Goal: Check status: Check status

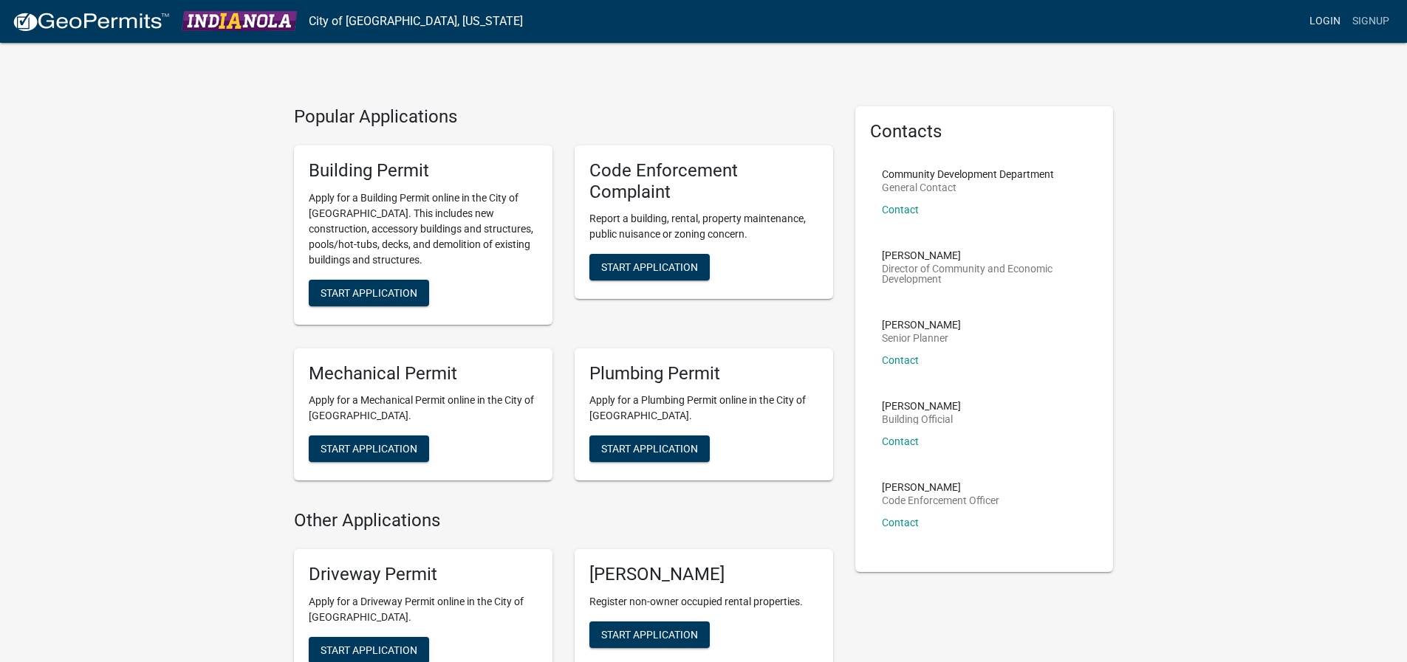
click at [1326, 14] on link "Login" at bounding box center [1324, 21] width 43 height 28
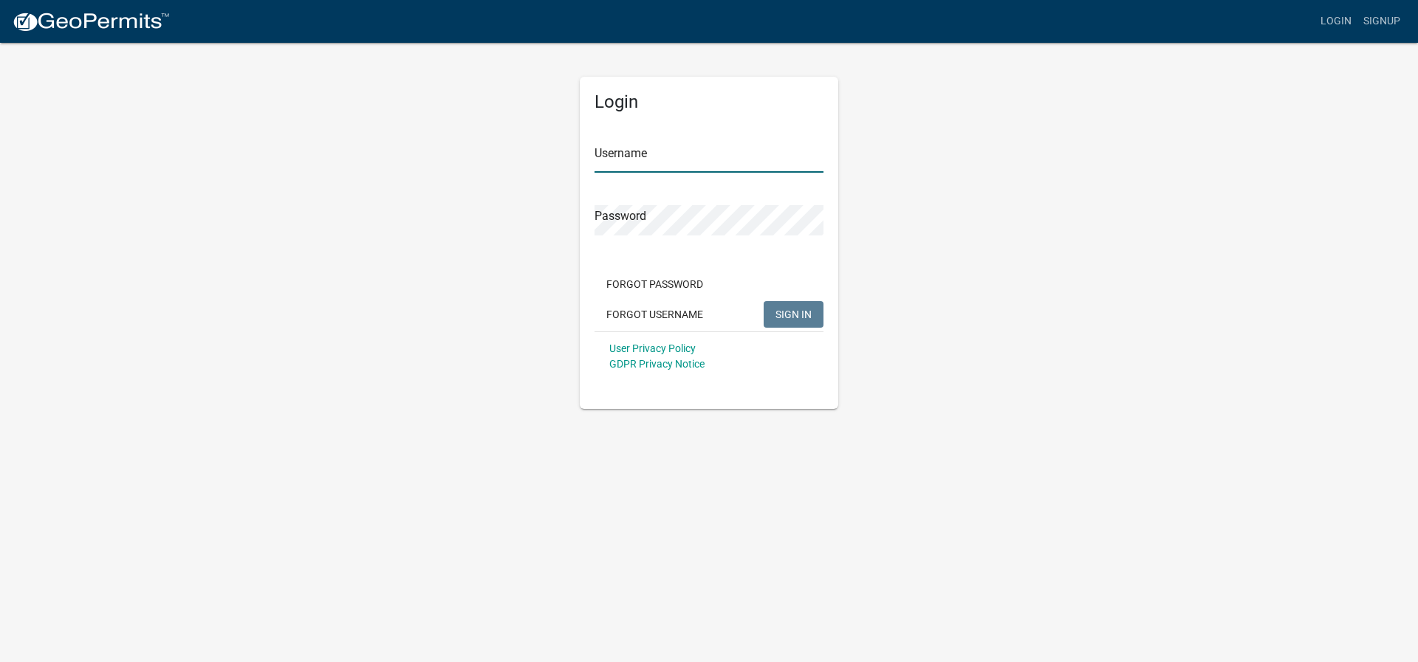
click at [648, 153] on input "Username" at bounding box center [708, 157] width 229 height 30
type input "barcher1212"
click at [763, 301] on button "SIGN IN" at bounding box center [793, 314] width 60 height 27
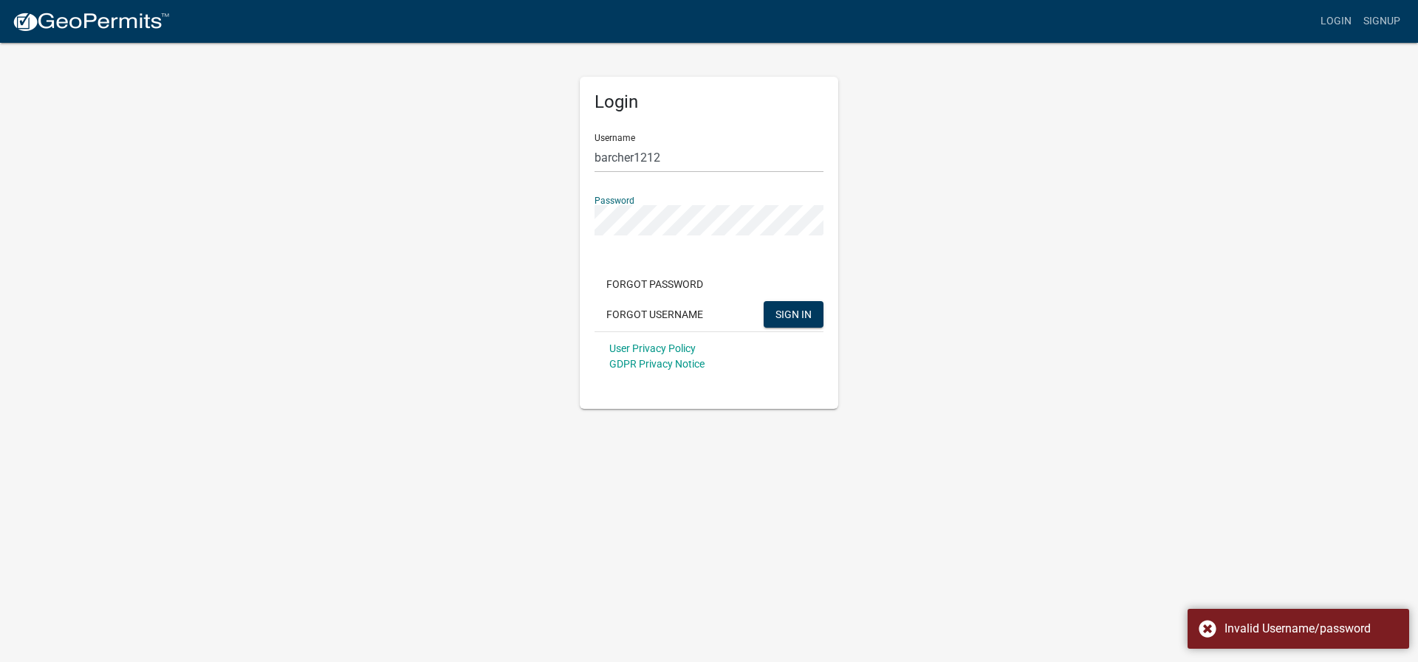
click at [763, 301] on button "SIGN IN" at bounding box center [793, 314] width 60 height 27
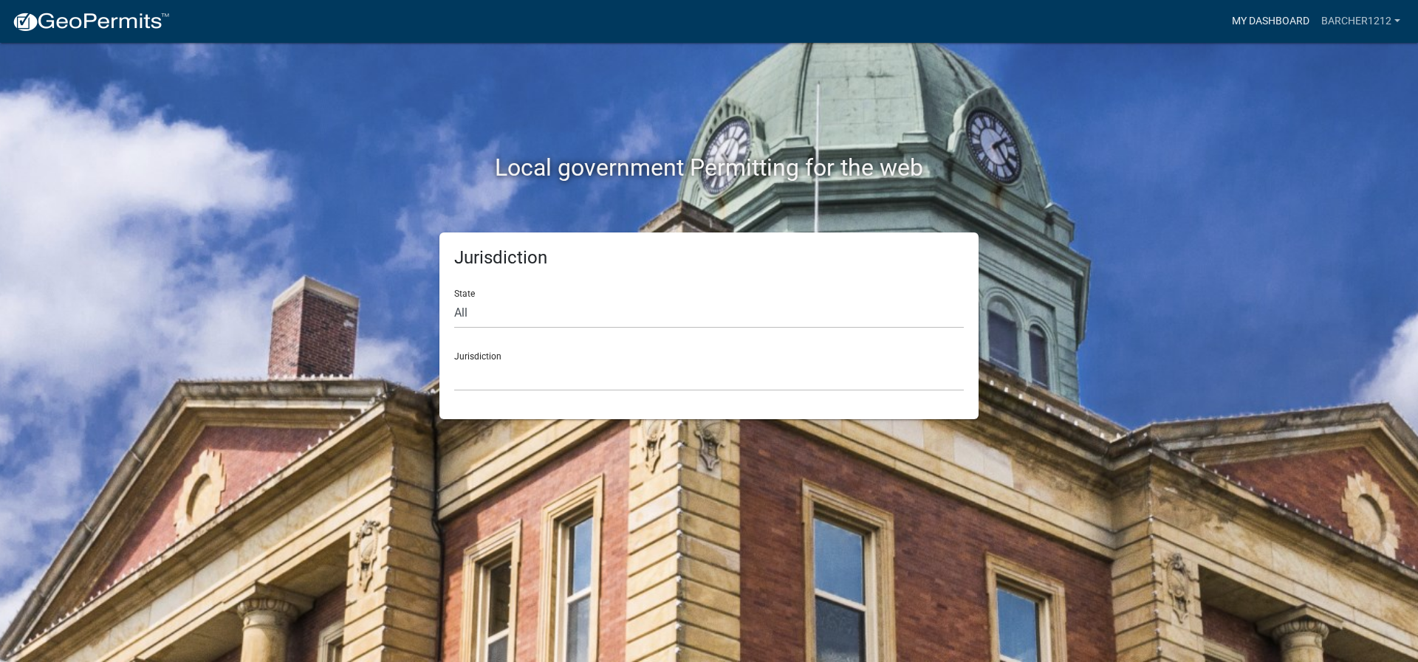
click at [1247, 21] on link "My Dashboard" at bounding box center [1270, 21] width 89 height 28
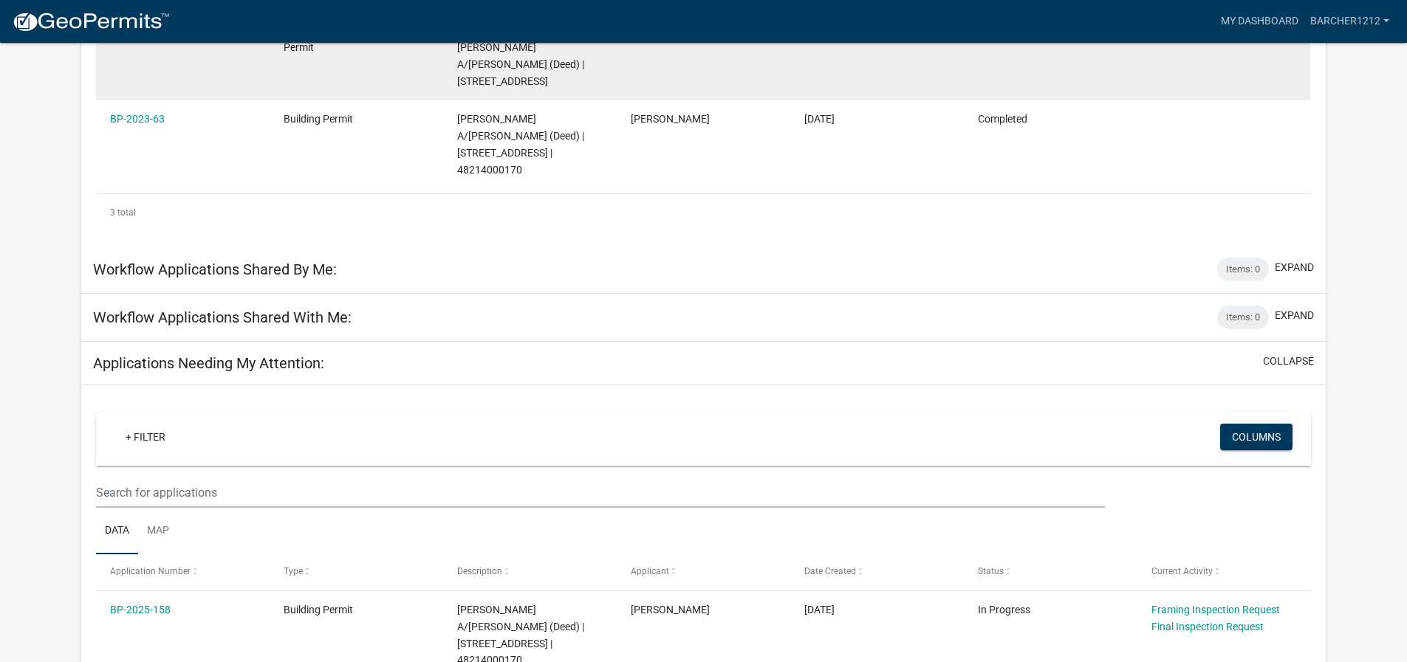
scroll to position [148, 0]
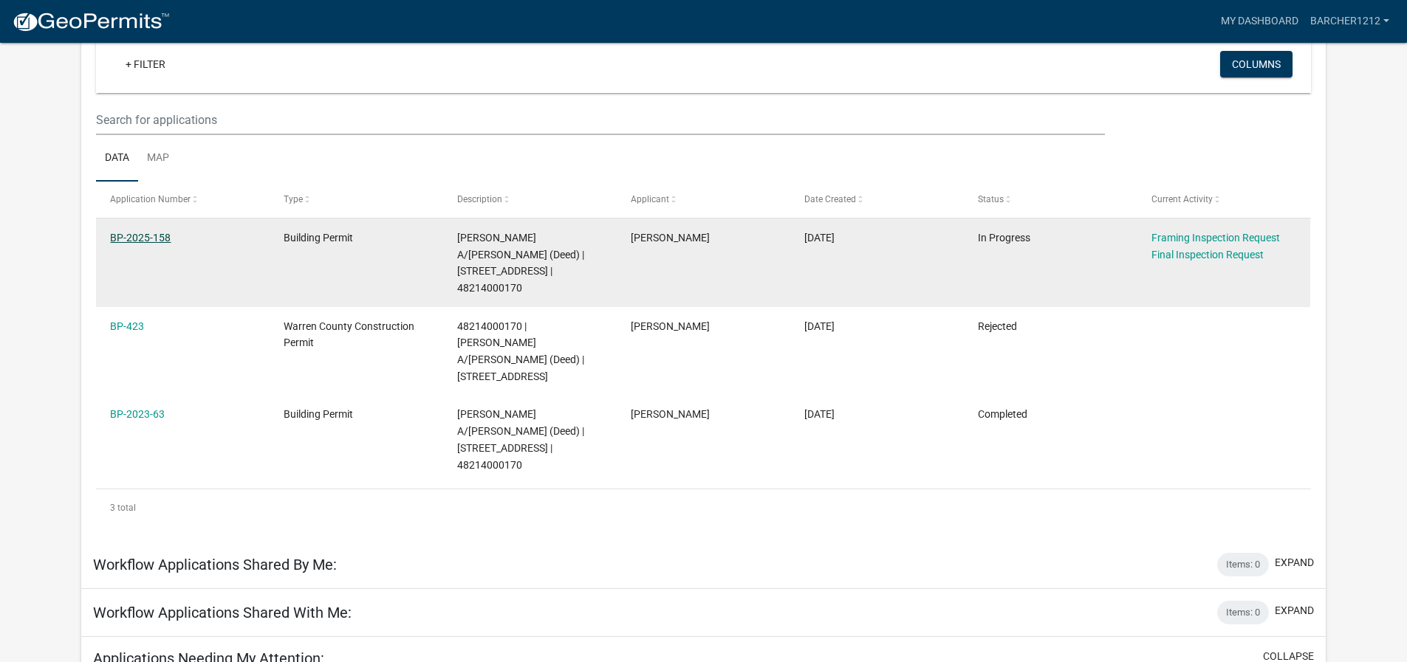
click at [148, 236] on link "BP-2025-158" at bounding box center [140, 238] width 61 height 12
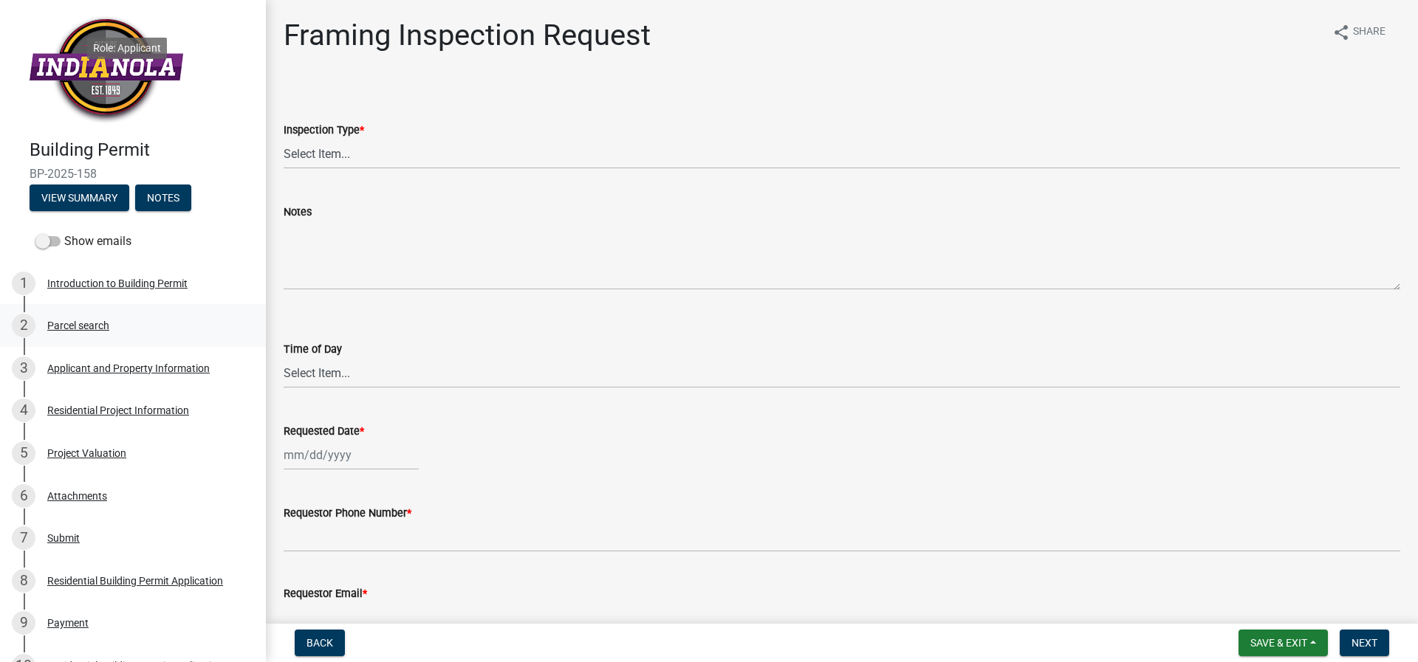
scroll to position [342, 0]
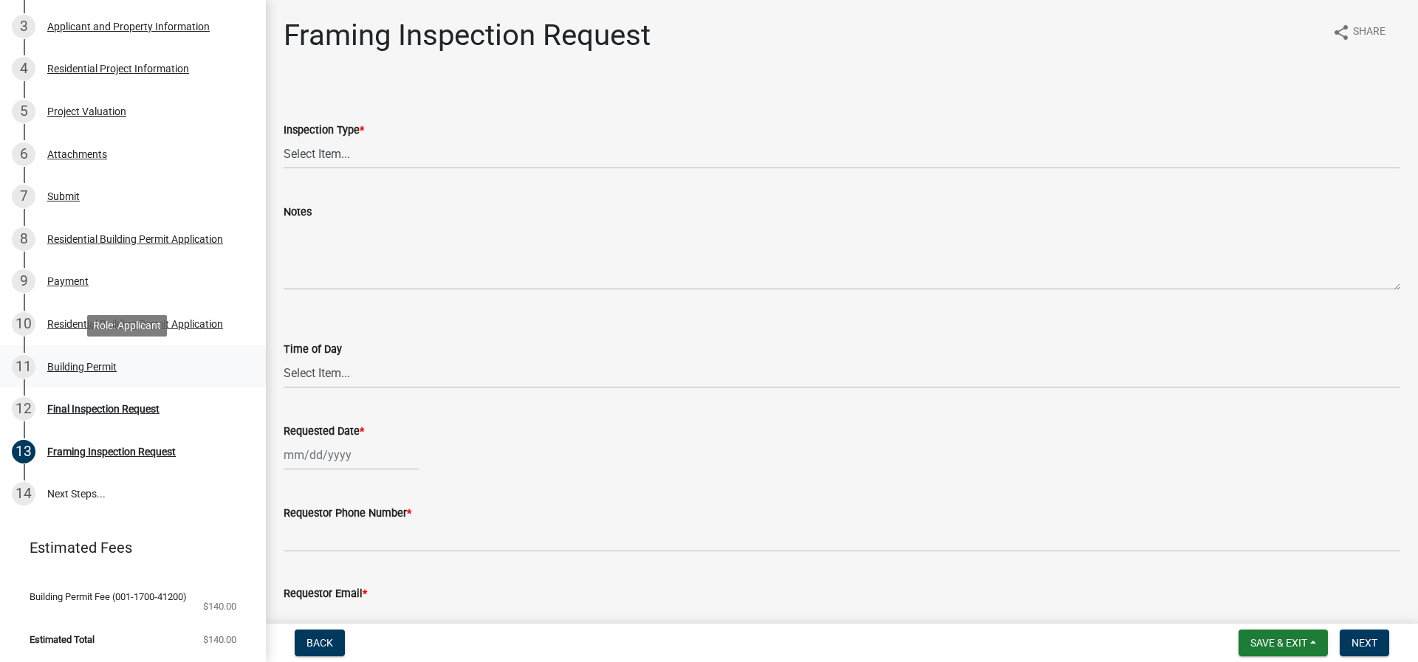
click at [58, 365] on div "Building Permit" at bounding box center [81, 367] width 69 height 10
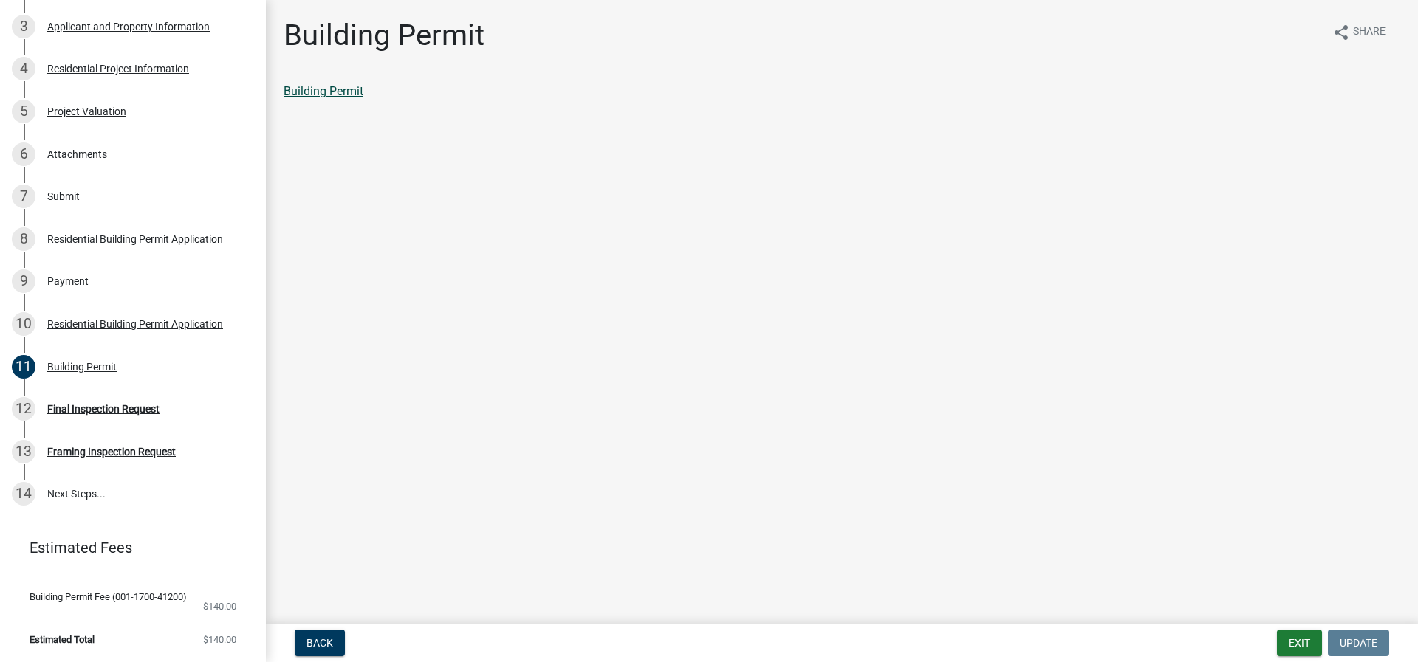
click at [354, 92] on link "Building Permit" at bounding box center [324, 91] width 80 height 14
click at [114, 323] on div "Residential Building Permit Application" at bounding box center [135, 324] width 176 height 10
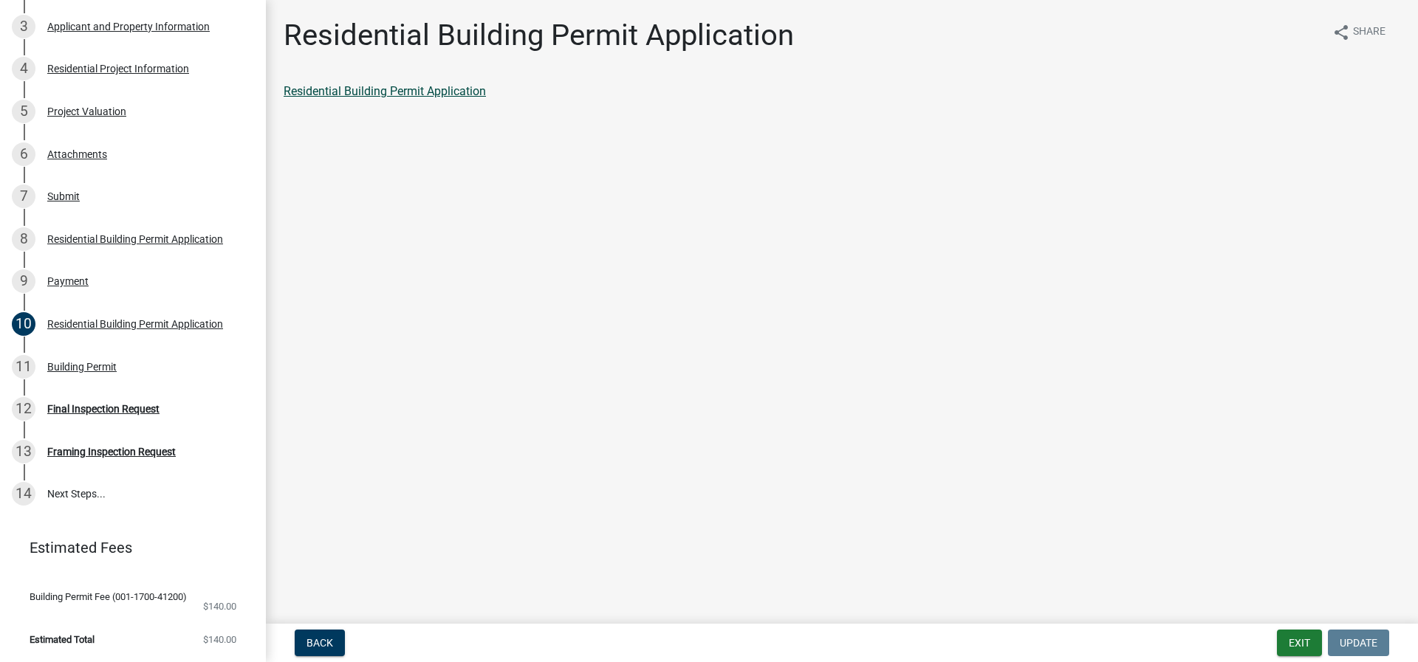
click at [328, 94] on link "Residential Building Permit Application" at bounding box center [385, 91] width 202 height 14
click at [369, 91] on link "Residential Building Permit Application" at bounding box center [385, 91] width 202 height 14
click at [111, 238] on div "Residential Building Permit Application" at bounding box center [135, 239] width 176 height 10
click at [410, 88] on link "Residential Building Permit Application" at bounding box center [385, 91] width 202 height 14
click at [80, 157] on div "Attachments" at bounding box center [77, 154] width 60 height 10
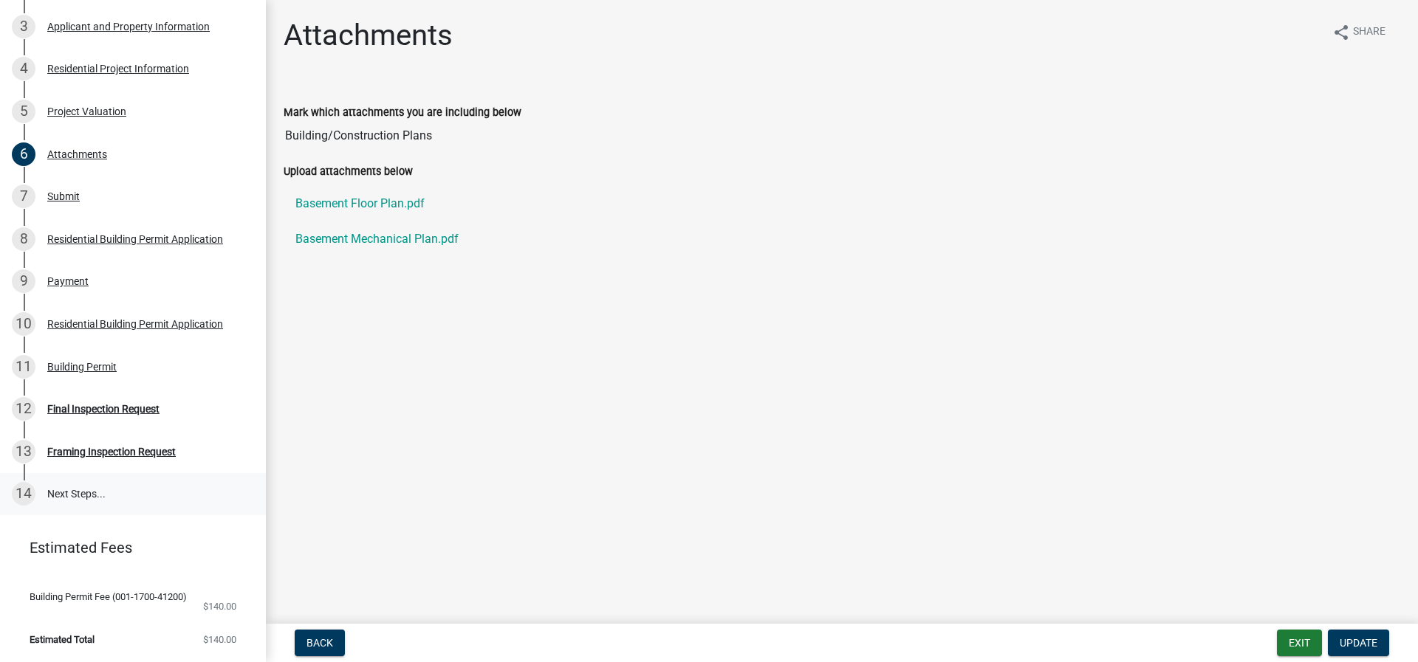
click at [75, 487] on link "14 Next Steps..." at bounding box center [133, 494] width 266 height 43
click at [92, 409] on div "Final Inspection Request" at bounding box center [103, 409] width 112 height 10
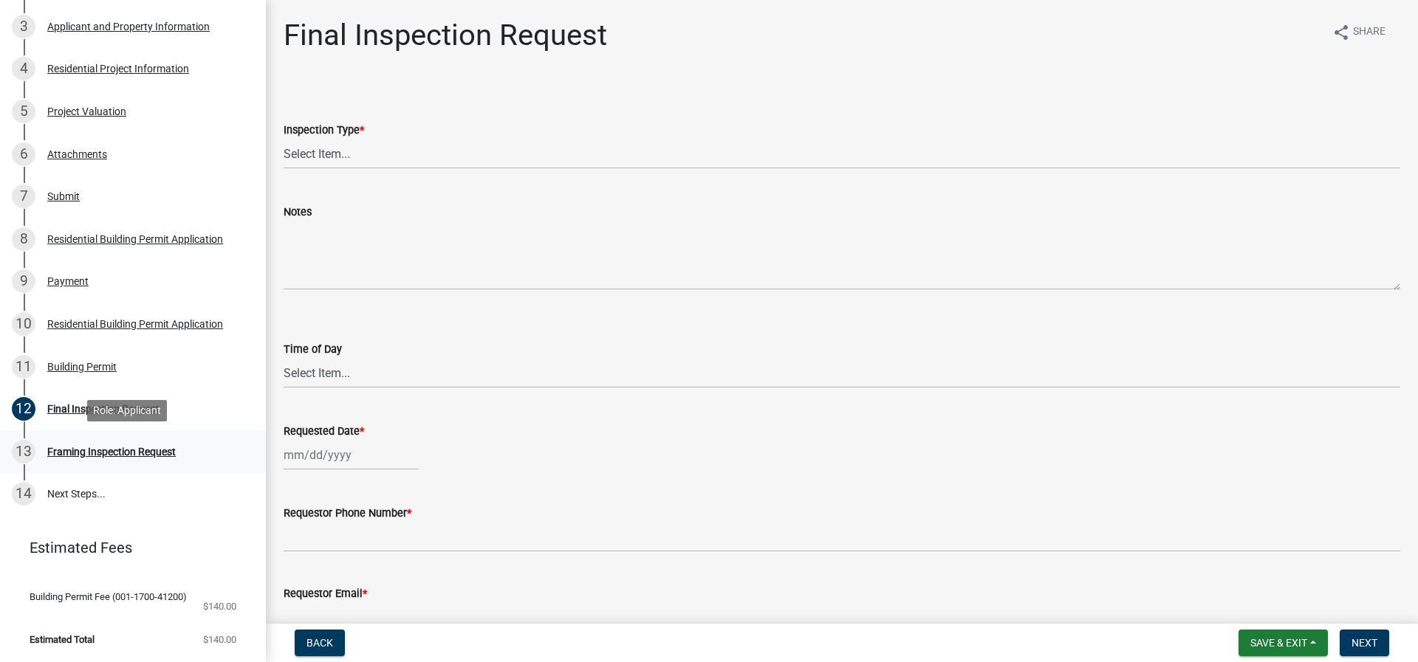
click at [78, 455] on div "Framing Inspection Request" at bounding box center [111, 452] width 128 height 10
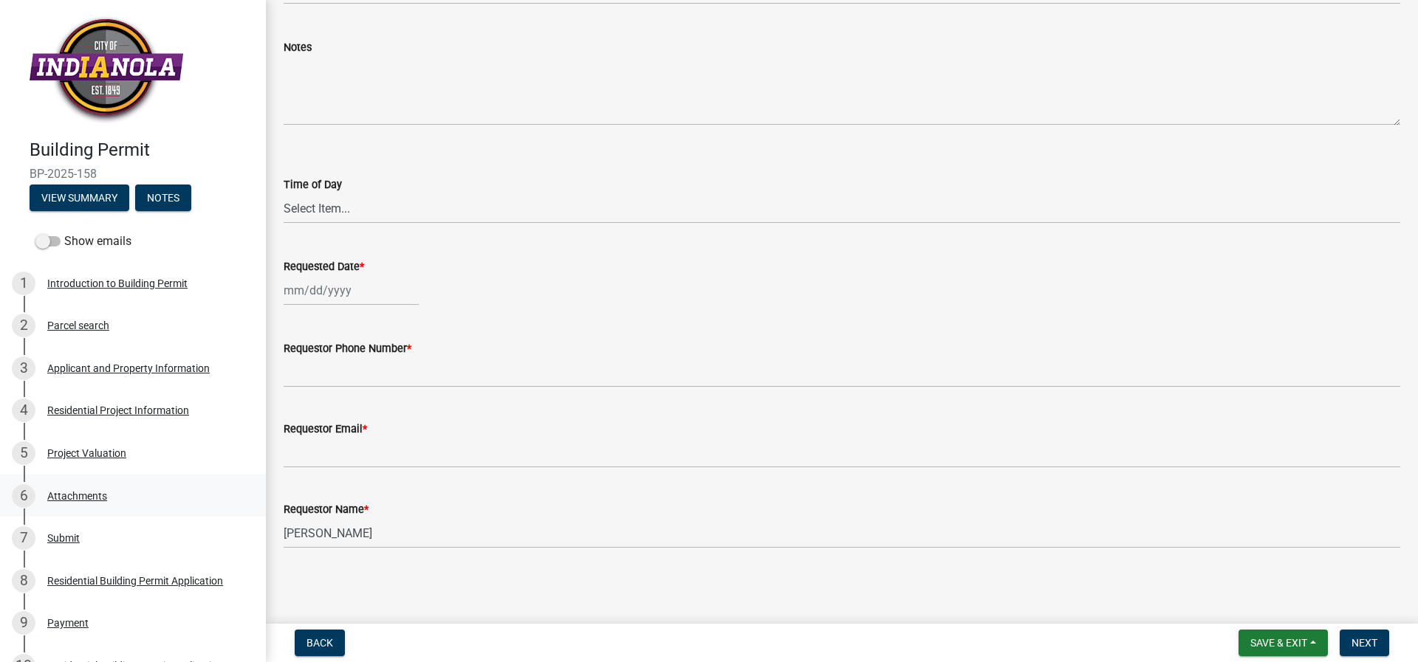
scroll to position [148, 0]
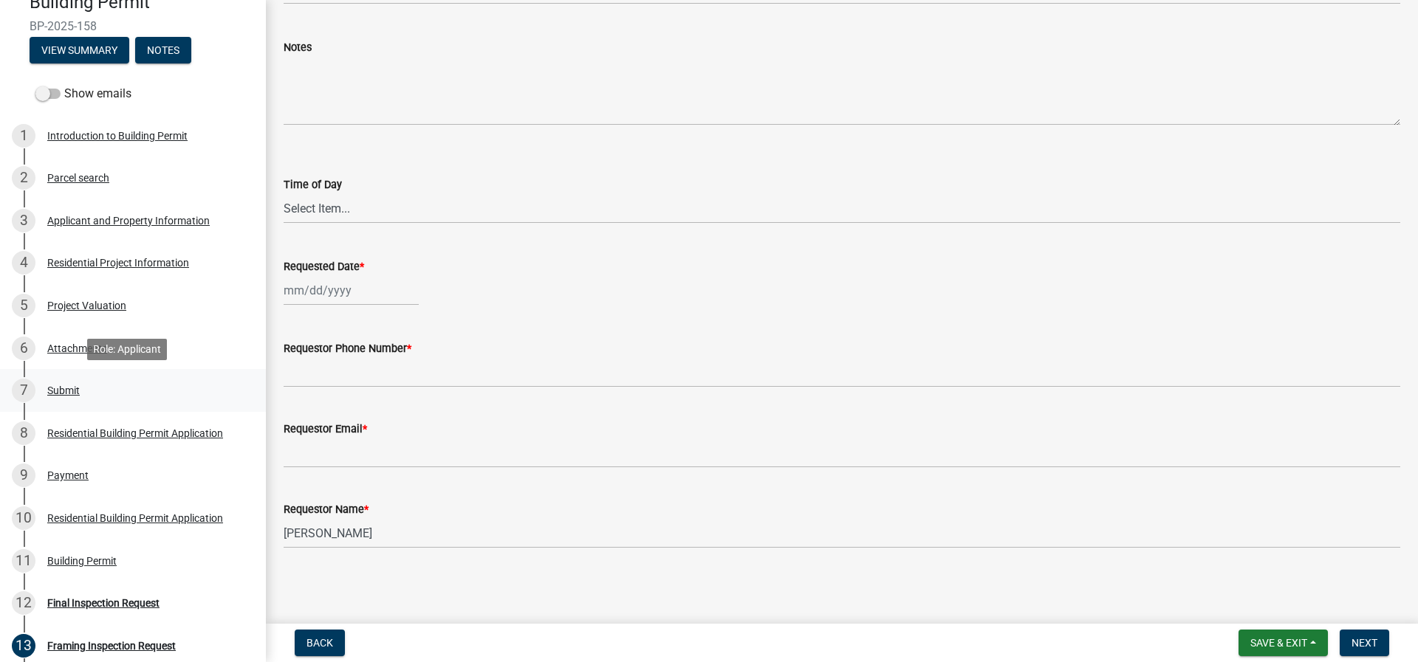
click at [63, 385] on div "Submit" at bounding box center [63, 390] width 32 height 10
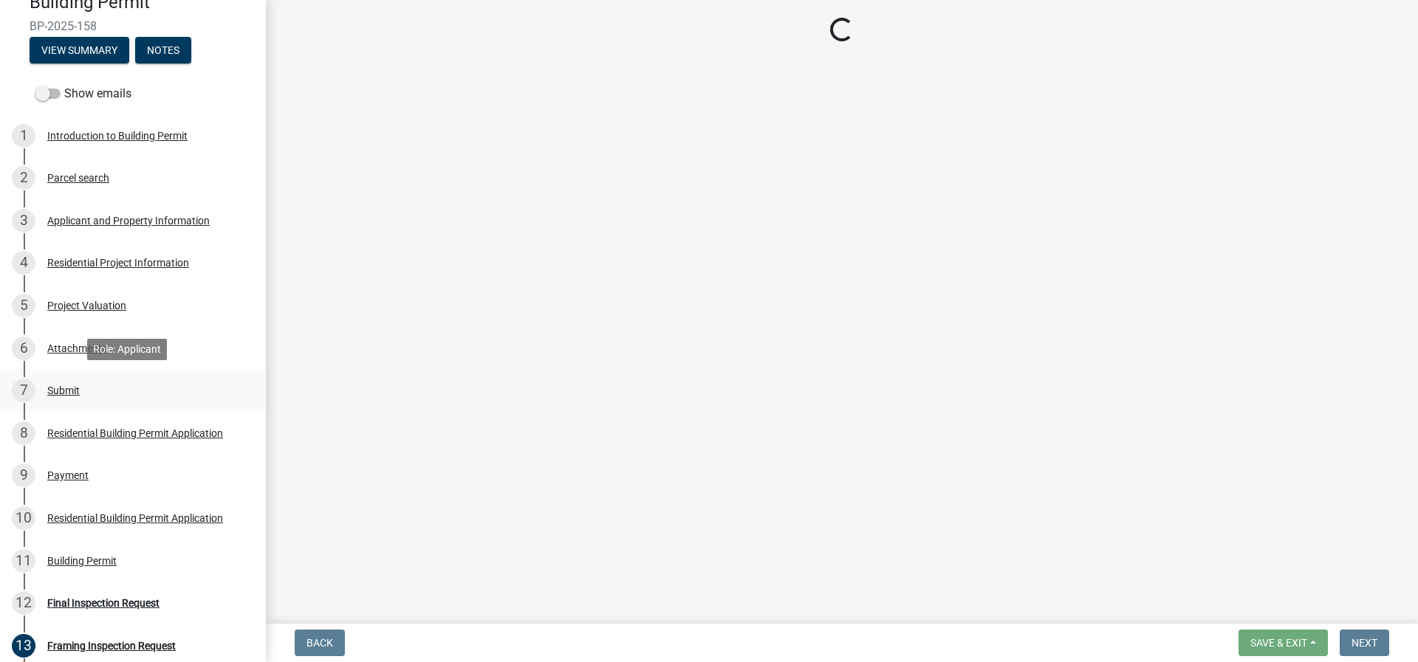
scroll to position [0, 0]
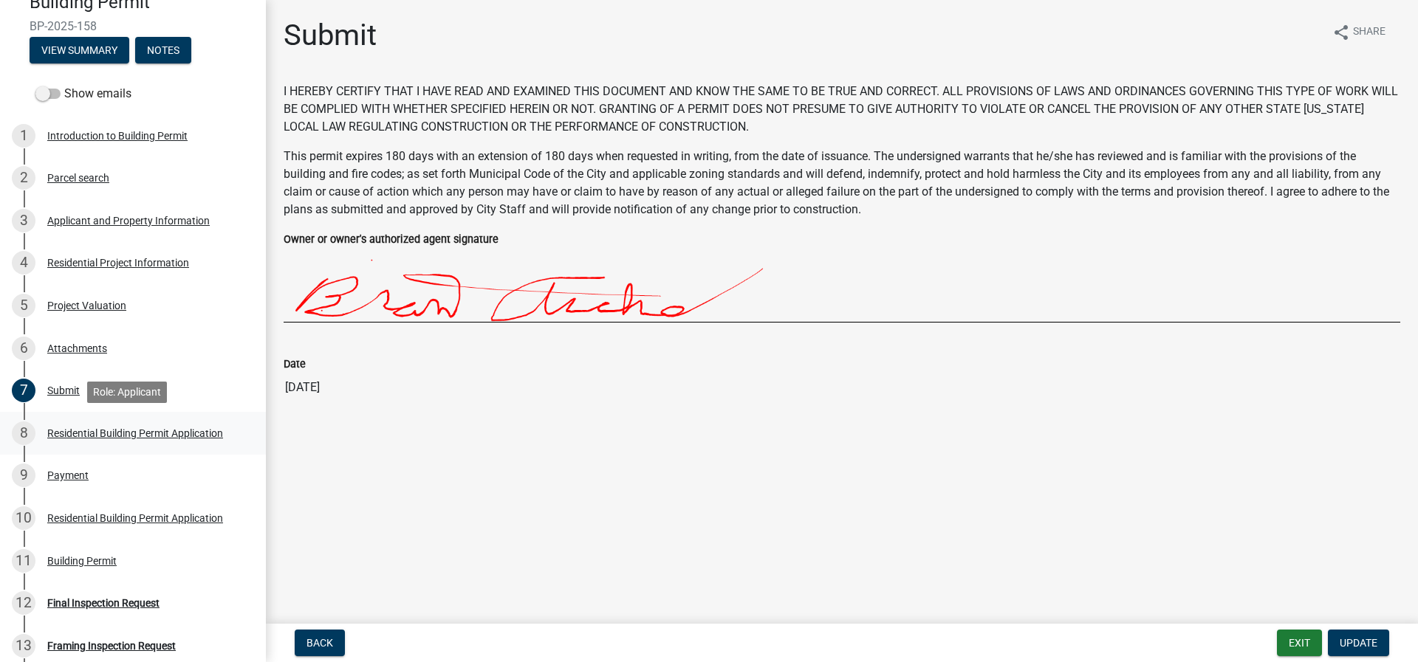
click at [86, 433] on div "Residential Building Permit Application" at bounding box center [135, 433] width 176 height 10
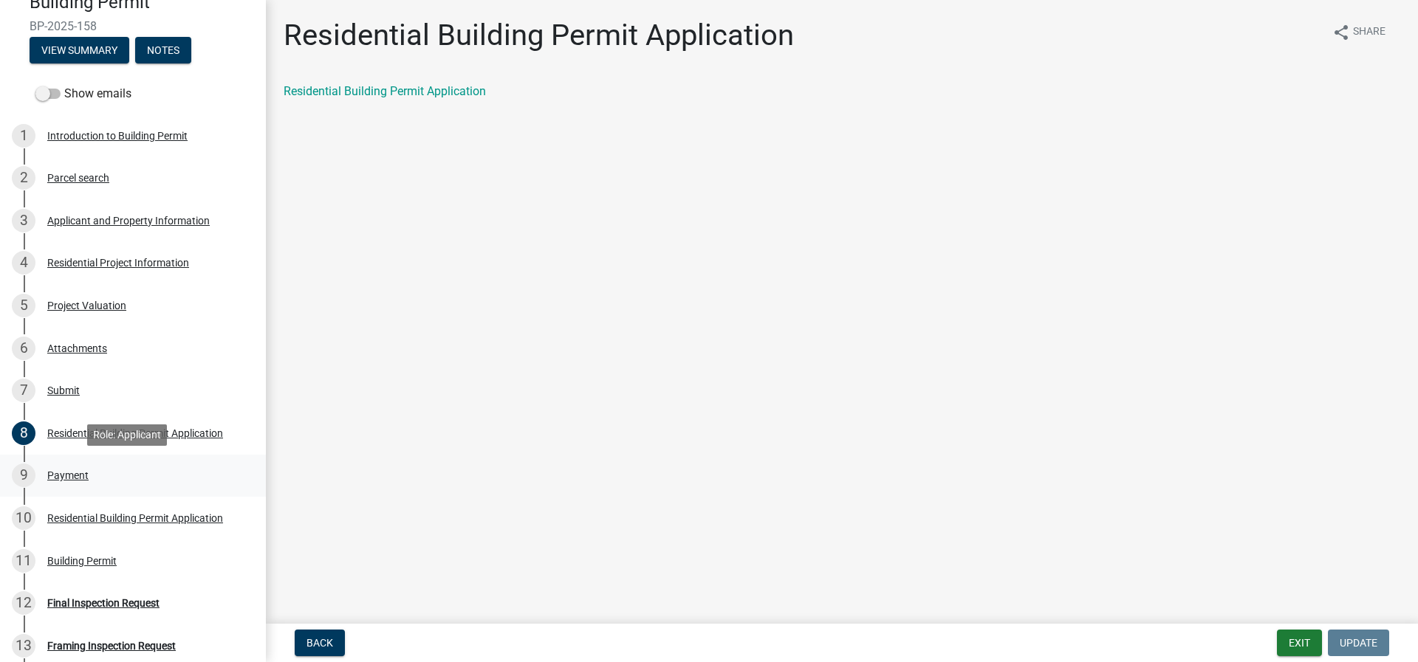
click at [72, 479] on div "Payment" at bounding box center [67, 475] width 41 height 10
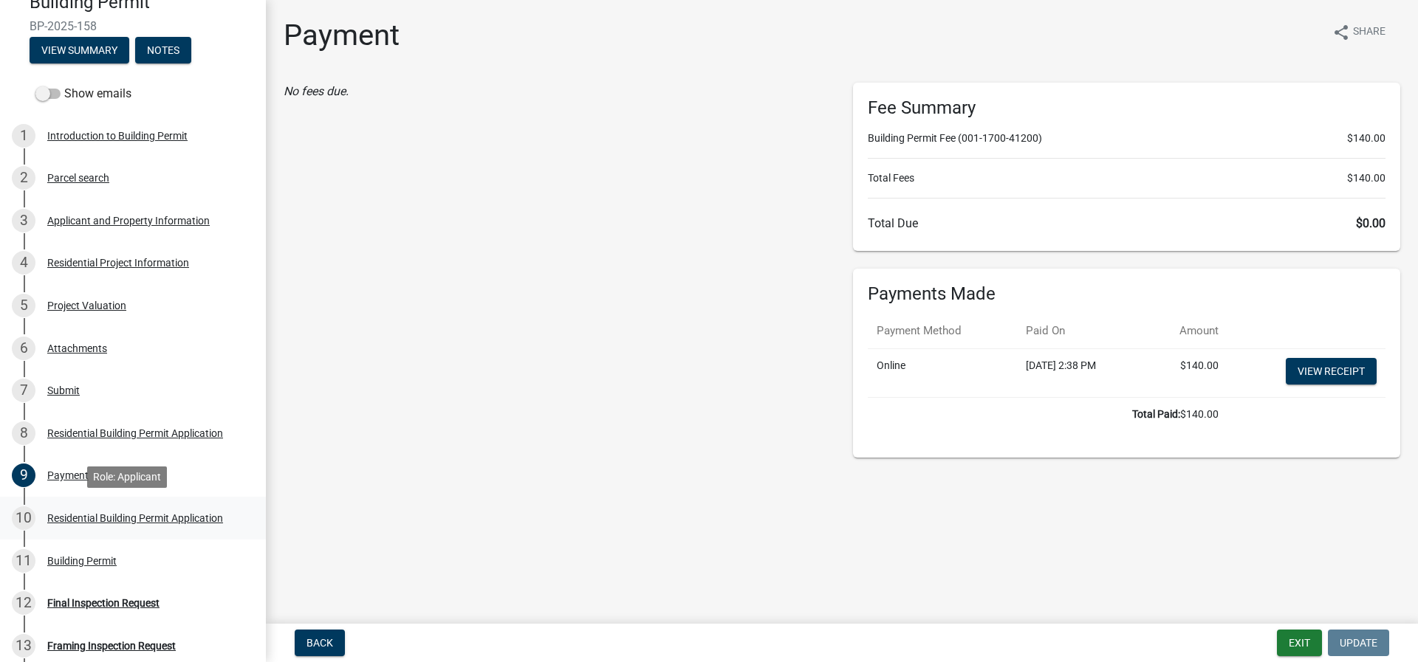
click at [114, 516] on div "Residential Building Permit Application" at bounding box center [135, 518] width 176 height 10
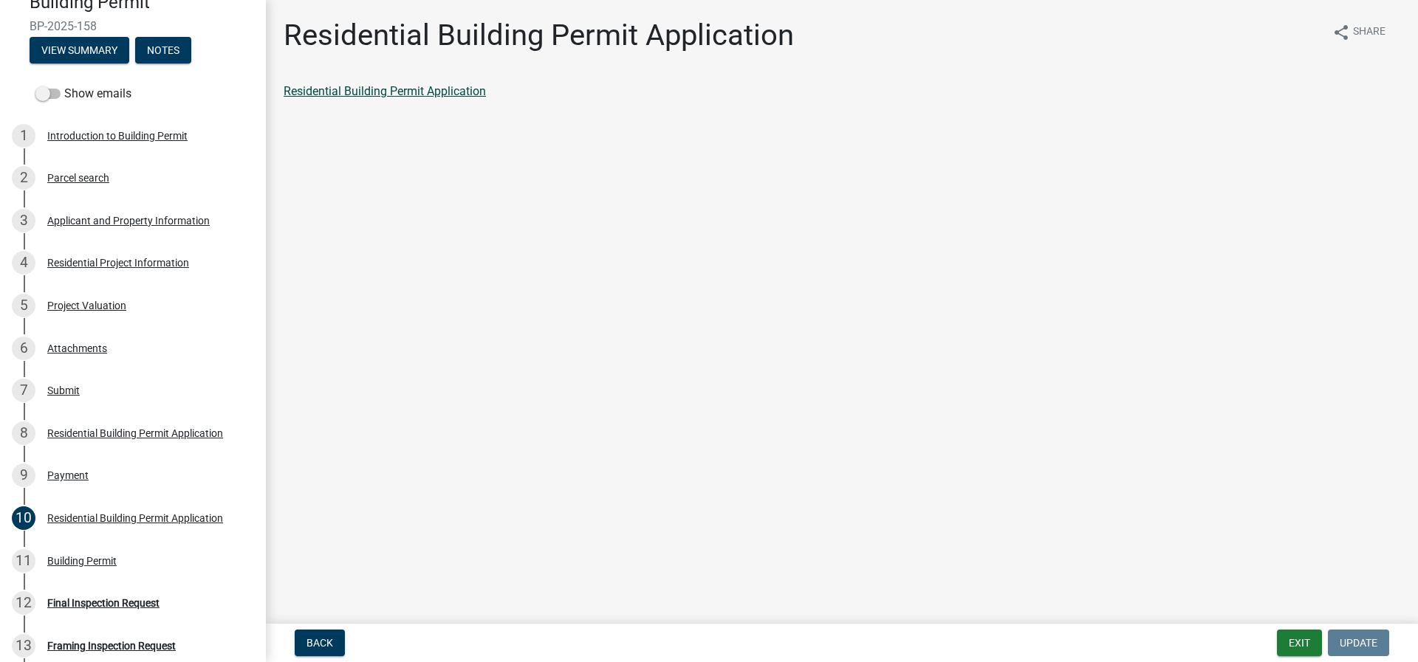
click at [419, 93] on link "Residential Building Permit Application" at bounding box center [385, 91] width 202 height 14
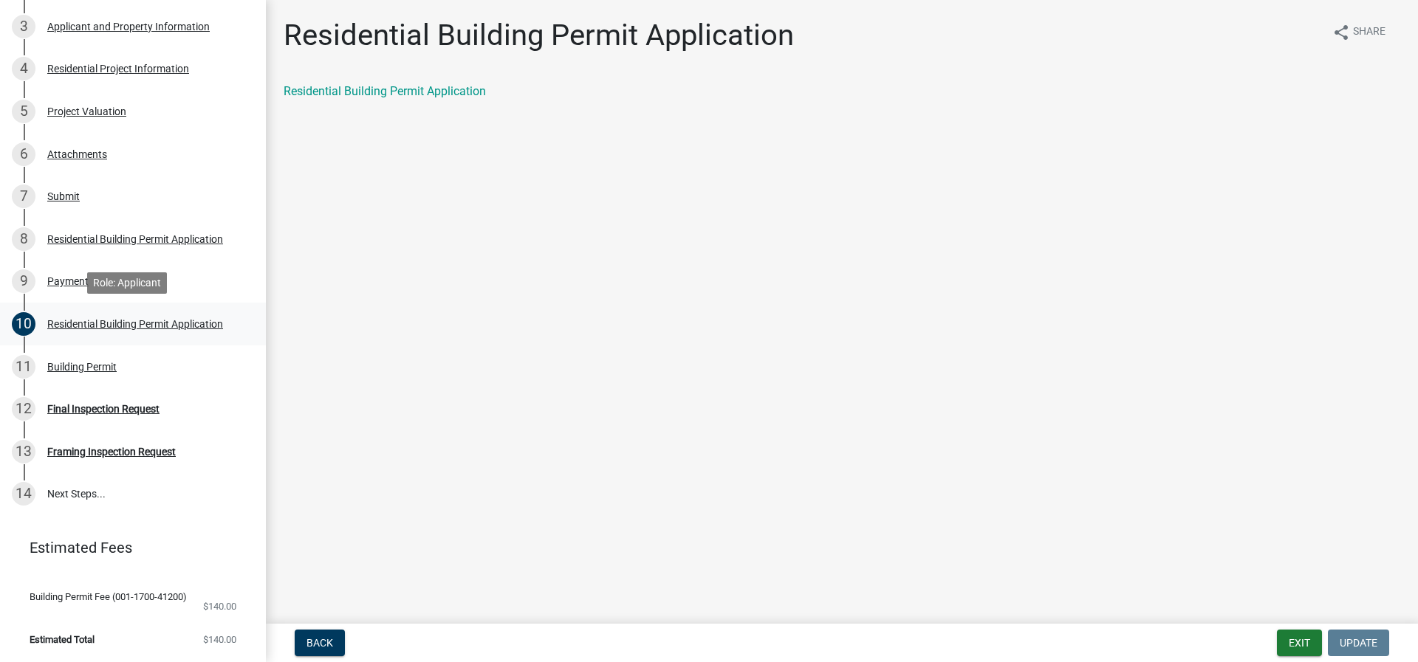
click at [103, 321] on div "Residential Building Permit Application" at bounding box center [135, 324] width 176 height 10
click at [422, 90] on link "Residential Building Permit Application" at bounding box center [385, 91] width 202 height 14
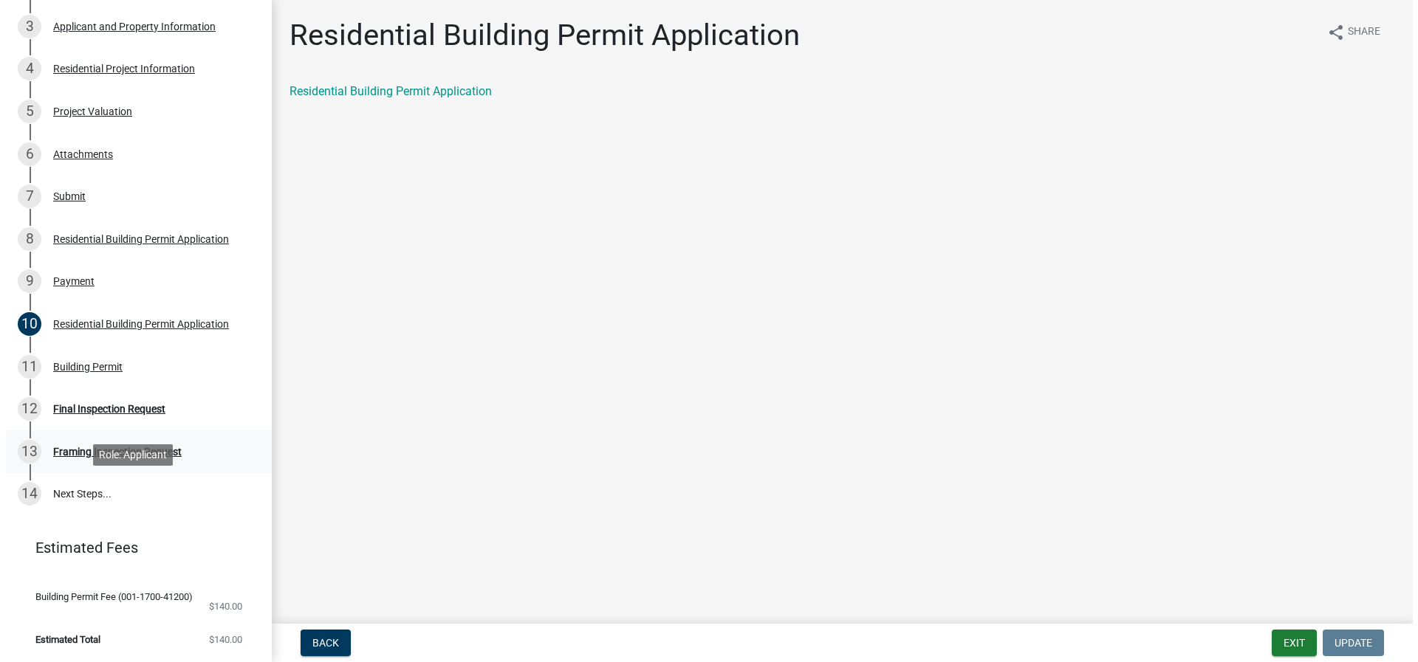
scroll to position [0, 0]
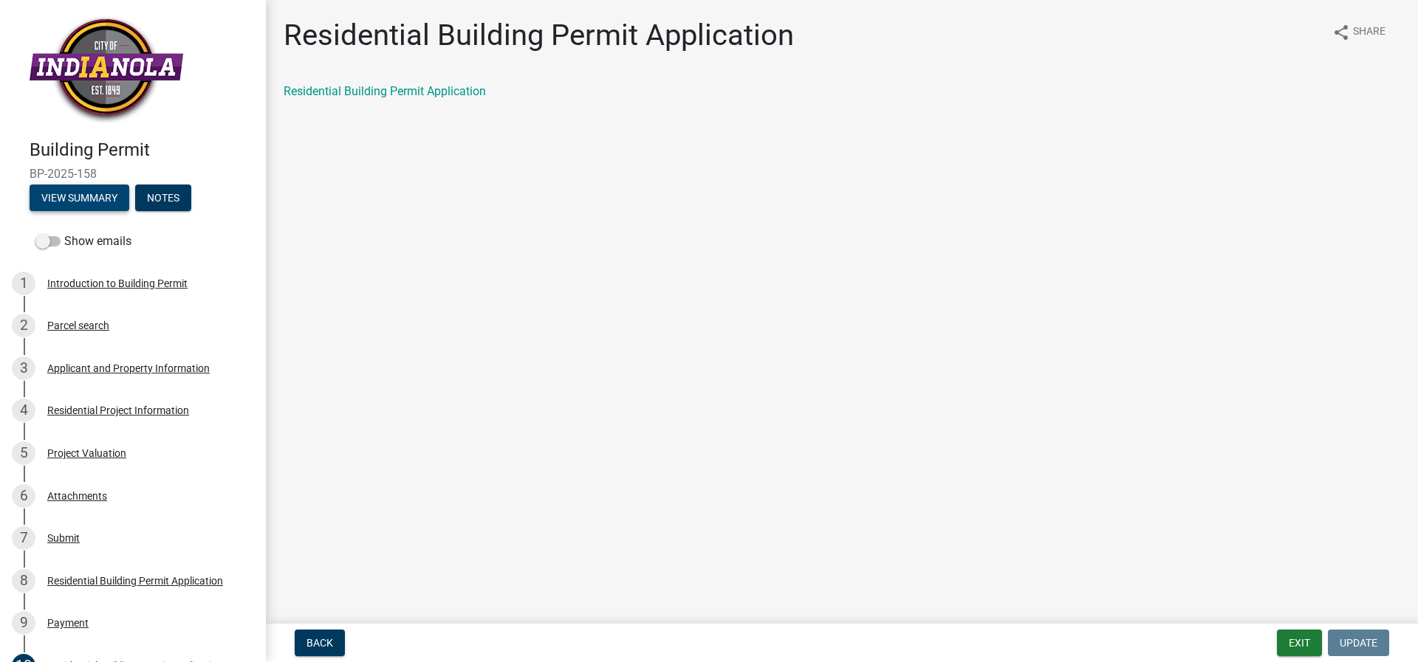
click at [87, 198] on button "View Summary" at bounding box center [80, 198] width 100 height 27
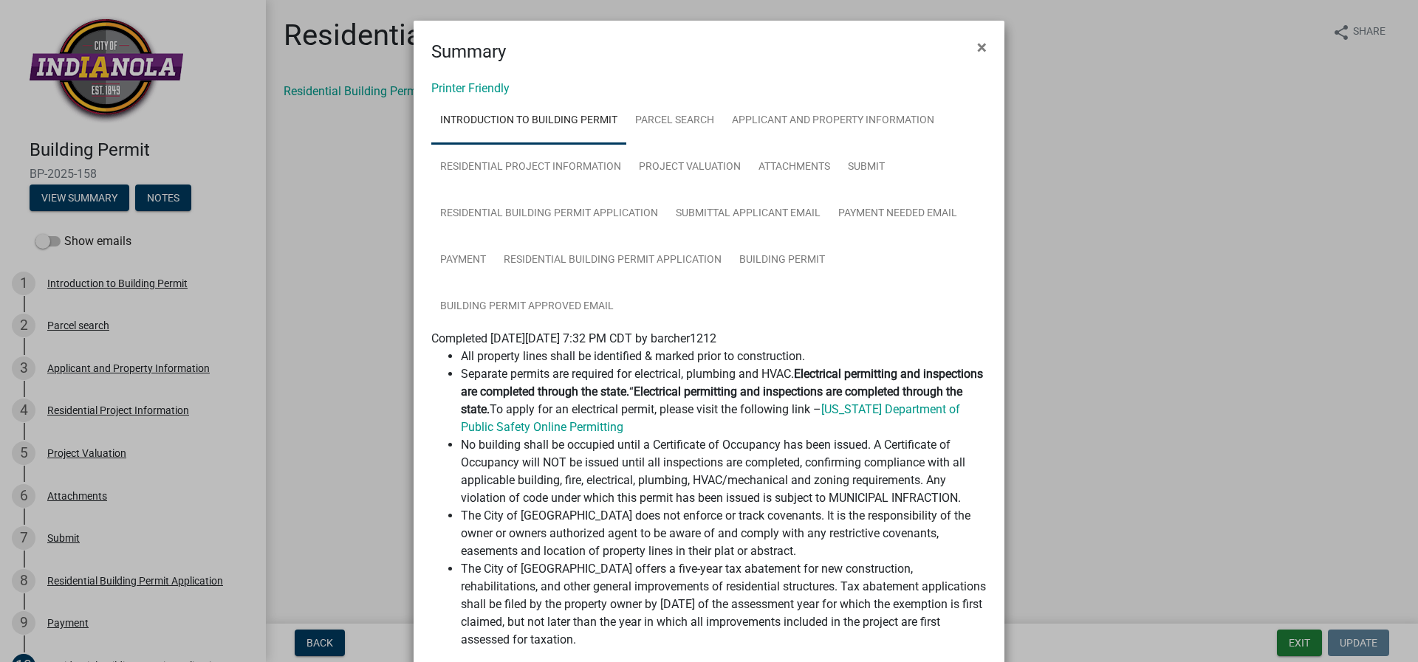
scroll to position [109, 0]
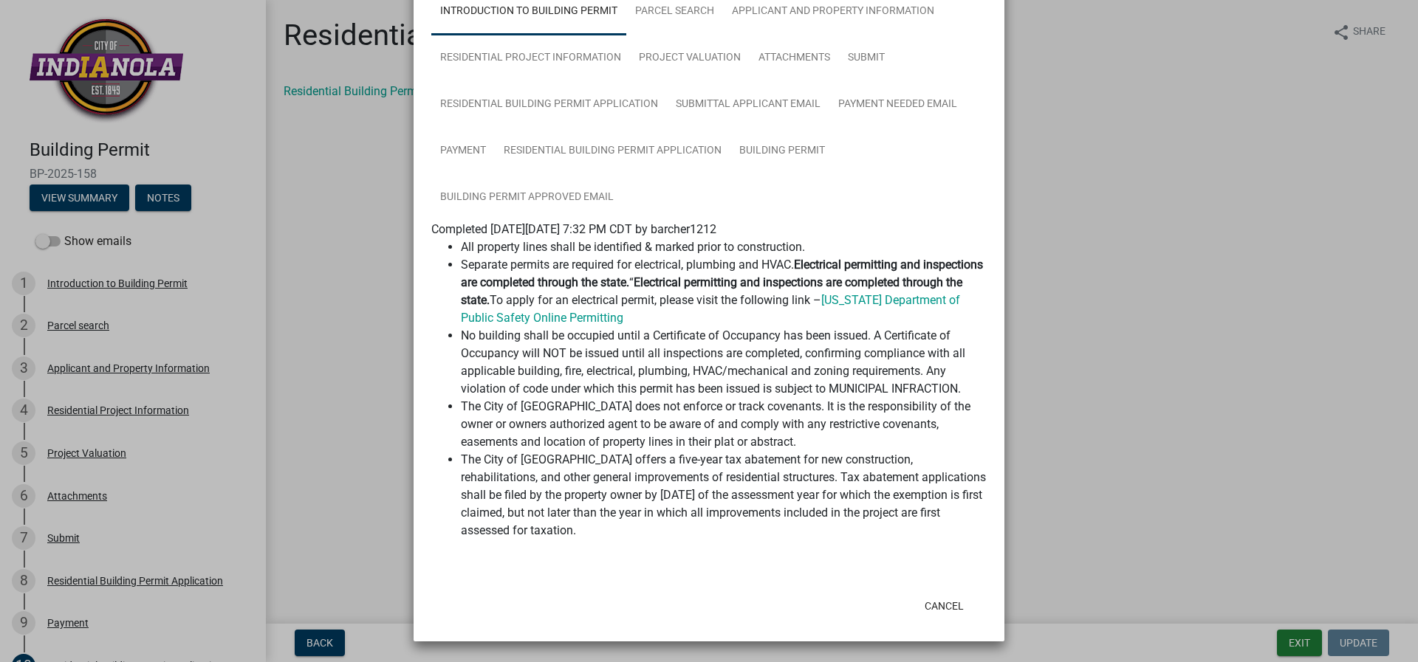
drag, startPoint x: 572, startPoint y: 267, endPoint x: 803, endPoint y: 269, distance: 231.1
click at [803, 269] on li "Separate permits are required for electrical, plumbing and HVAC. Electrical per…" at bounding box center [724, 291] width 526 height 71
click at [461, 289] on strong "Electrical permitting and inspections are completed through the state." at bounding box center [722, 274] width 522 height 32
drag, startPoint x: 543, startPoint y: 301, endPoint x: 838, endPoint y: 301, distance: 295.3
click at [838, 301] on li "Separate permits are required for electrical, plumbing and HVAC. Electrical per…" at bounding box center [724, 291] width 526 height 71
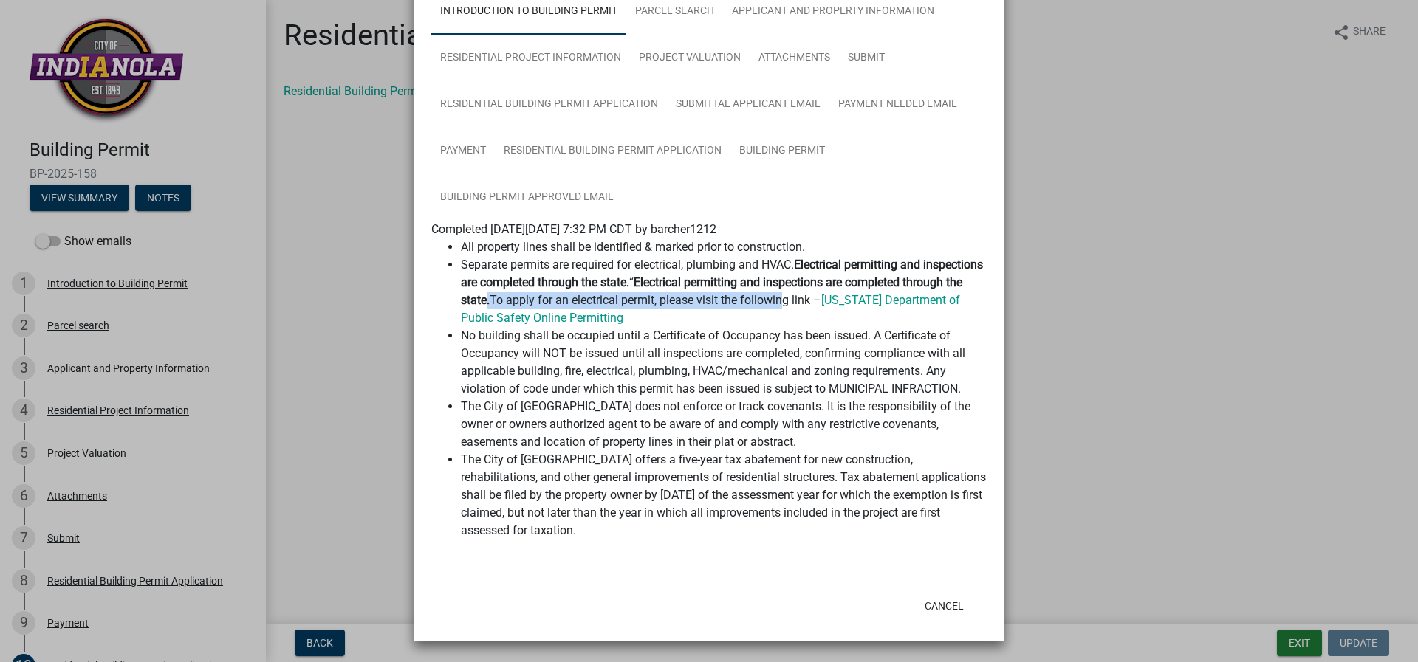
click at [831, 323] on li "Separate permits are required for electrical, plumbing and HVAC. Electrical per…" at bounding box center [724, 291] width 526 height 71
drag, startPoint x: 475, startPoint y: 337, endPoint x: 638, endPoint y: 348, distance: 163.6
click at [638, 348] on li "No building shall be occupied until a Certificate of Occupancy has been issued.…" at bounding box center [724, 362] width 526 height 71
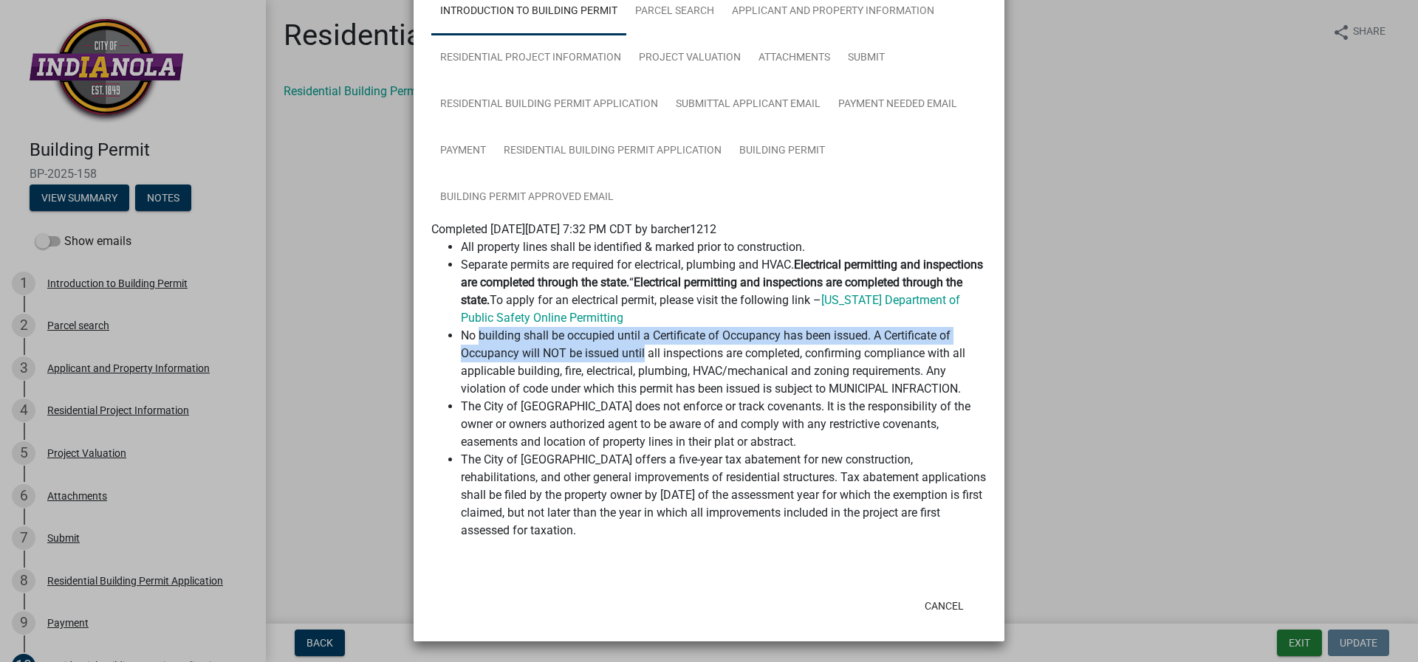
click at [538, 398] on li "The City of [GEOGRAPHIC_DATA] does not enforce or track covenants. It is the re…" at bounding box center [724, 424] width 526 height 53
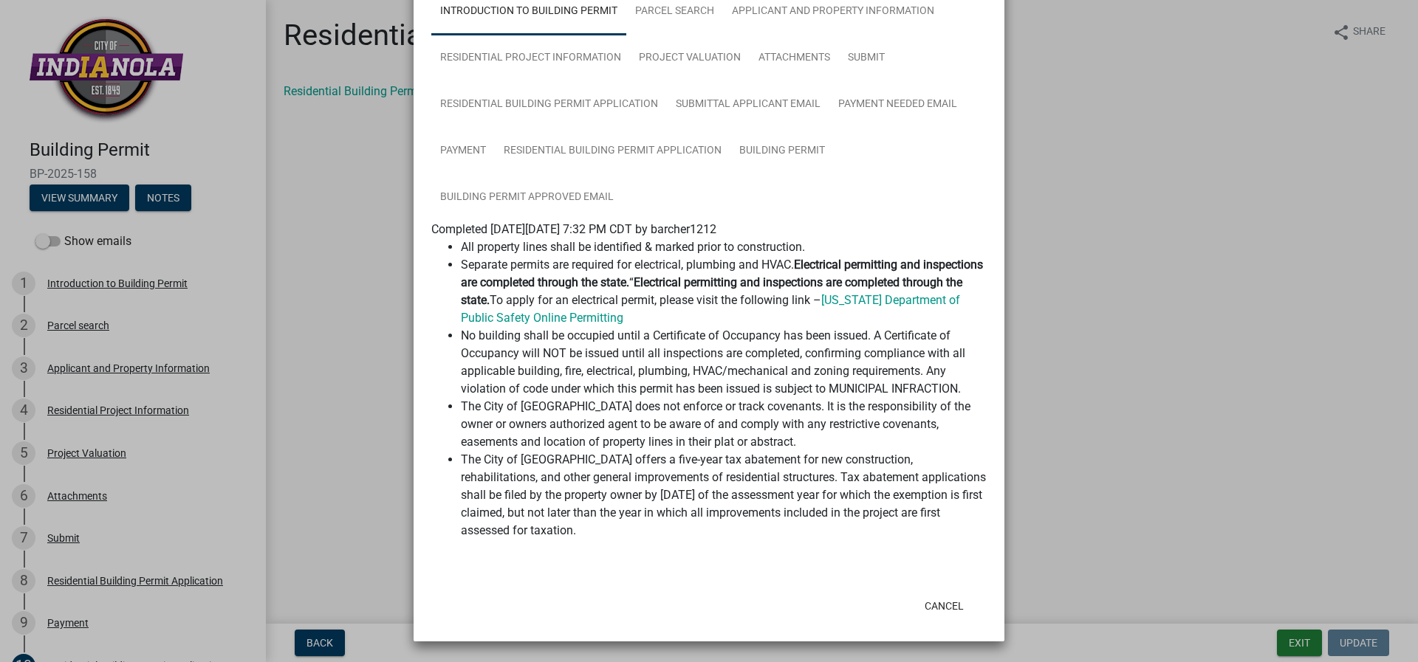
drag, startPoint x: 510, startPoint y: 415, endPoint x: 837, endPoint y: 442, distance: 328.2
click at [837, 442] on li "The City of [GEOGRAPHIC_DATA] does not enforce or track covenants. It is the re…" at bounding box center [724, 424] width 526 height 53
click at [715, 503] on li "The City of [GEOGRAPHIC_DATA] offers a five-year tax abatement for new construc…" at bounding box center [724, 495] width 526 height 89
click at [947, 607] on button "Cancel" at bounding box center [944, 606] width 63 height 27
